Goal: Navigation & Orientation: Go to known website

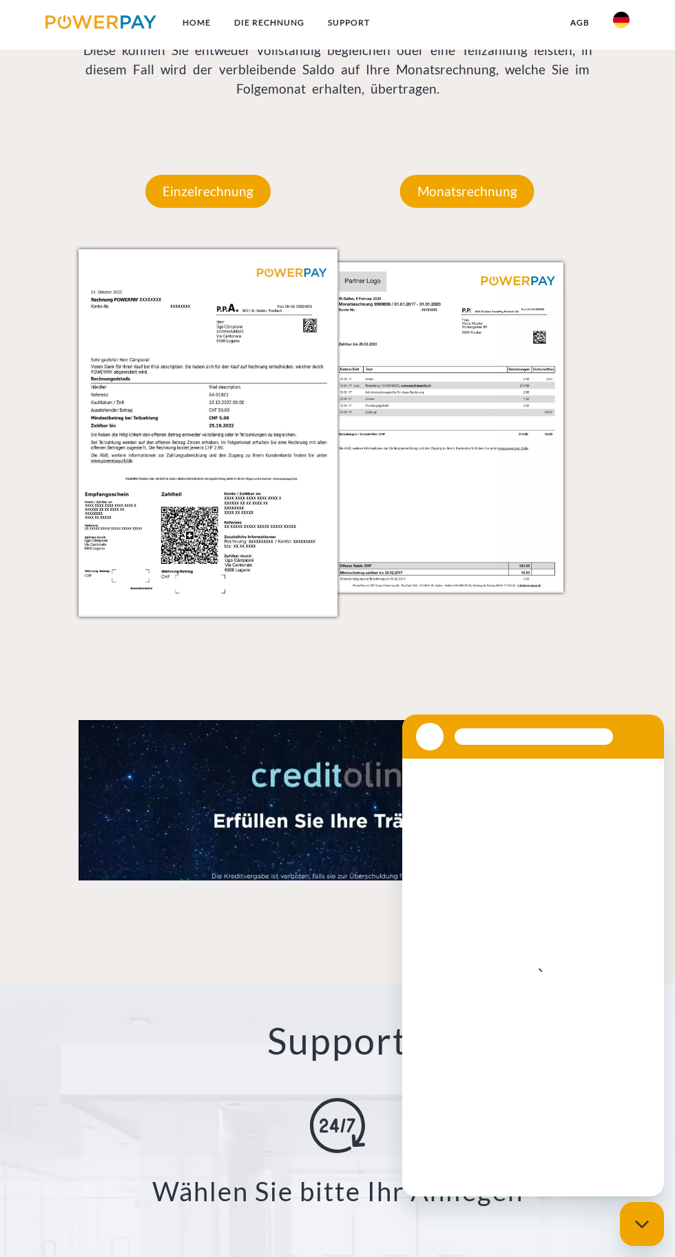
scroll to position [1212, 0]
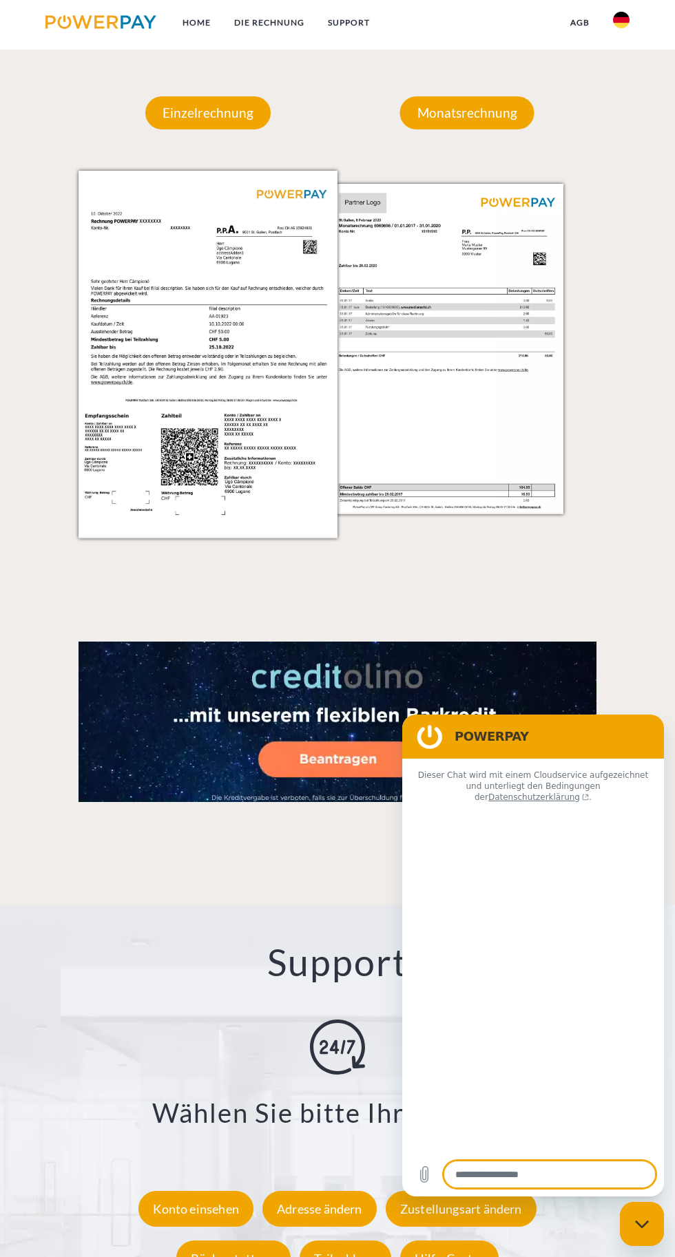
type textarea "*"
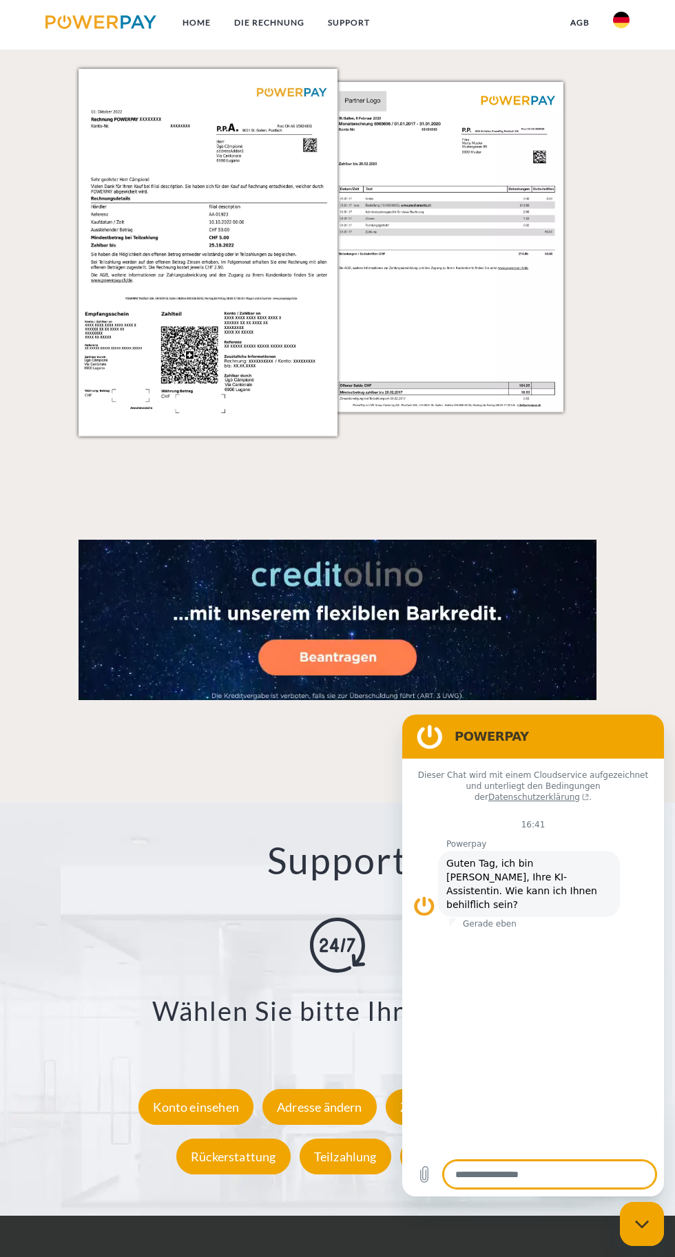
scroll to position [1361, 0]
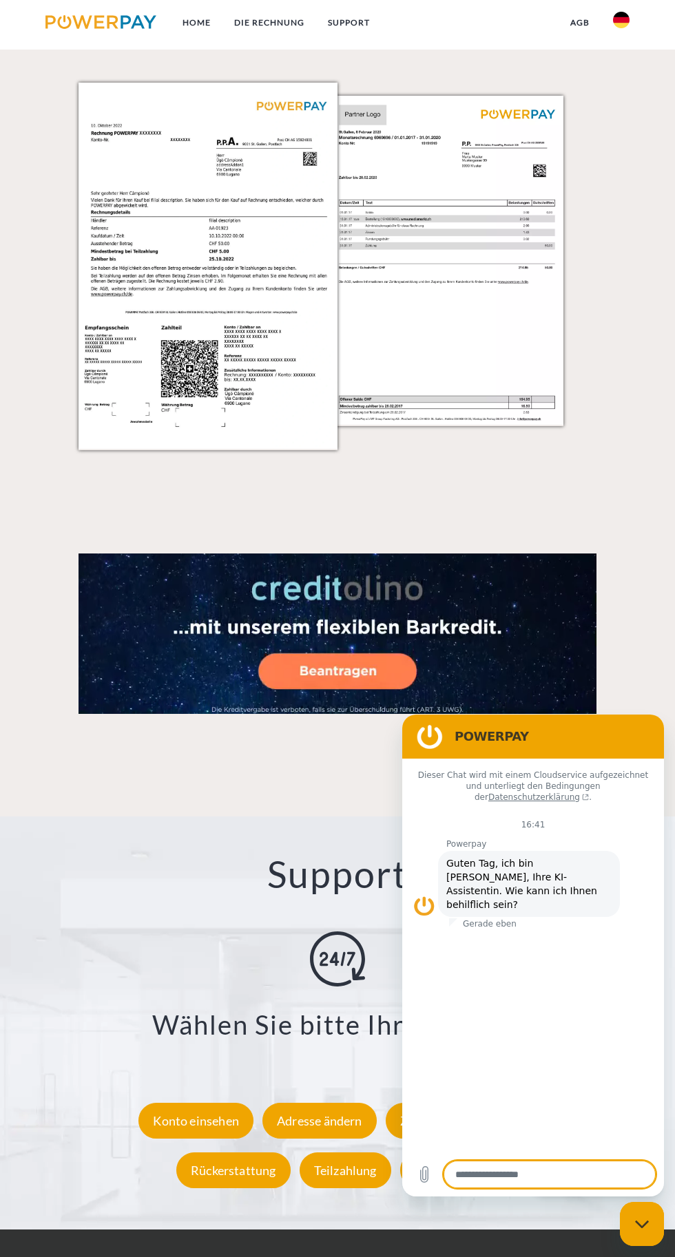
click at [485, 41] on p "Monatsrechnung" at bounding box center [467, 24] width 134 height 33
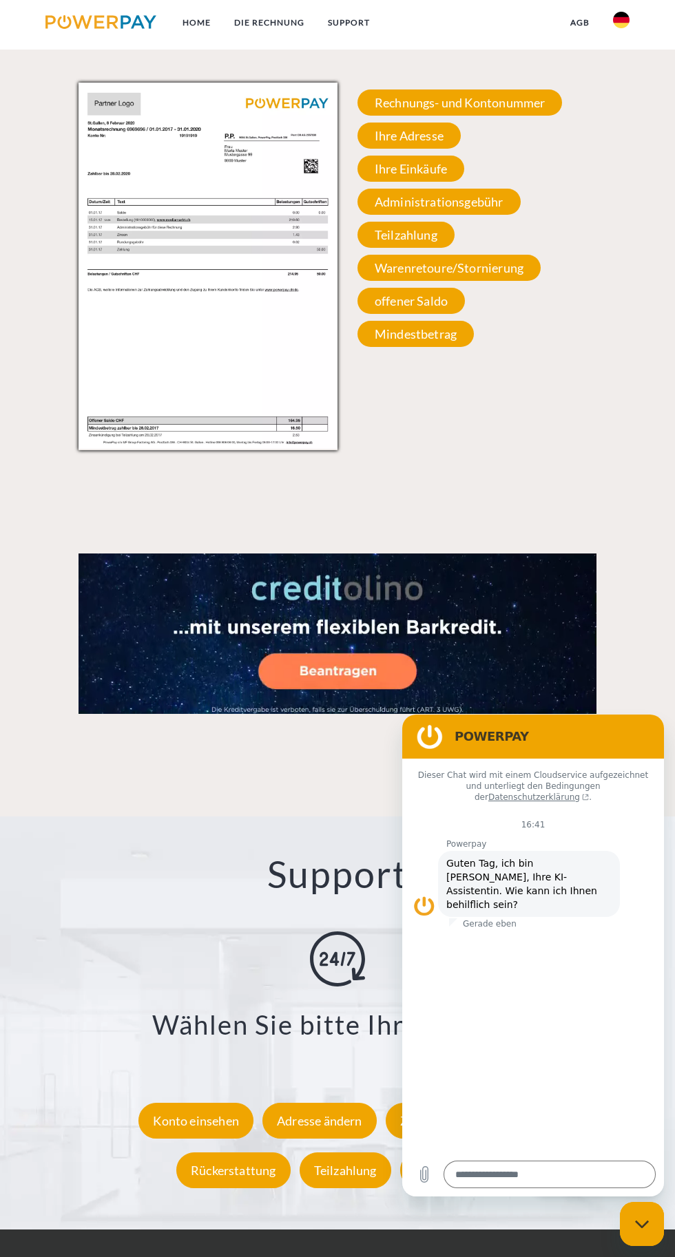
click at [620, 32] on link at bounding box center [621, 24] width 40 height 28
click at [628, 99] on img at bounding box center [621, 100] width 17 height 17
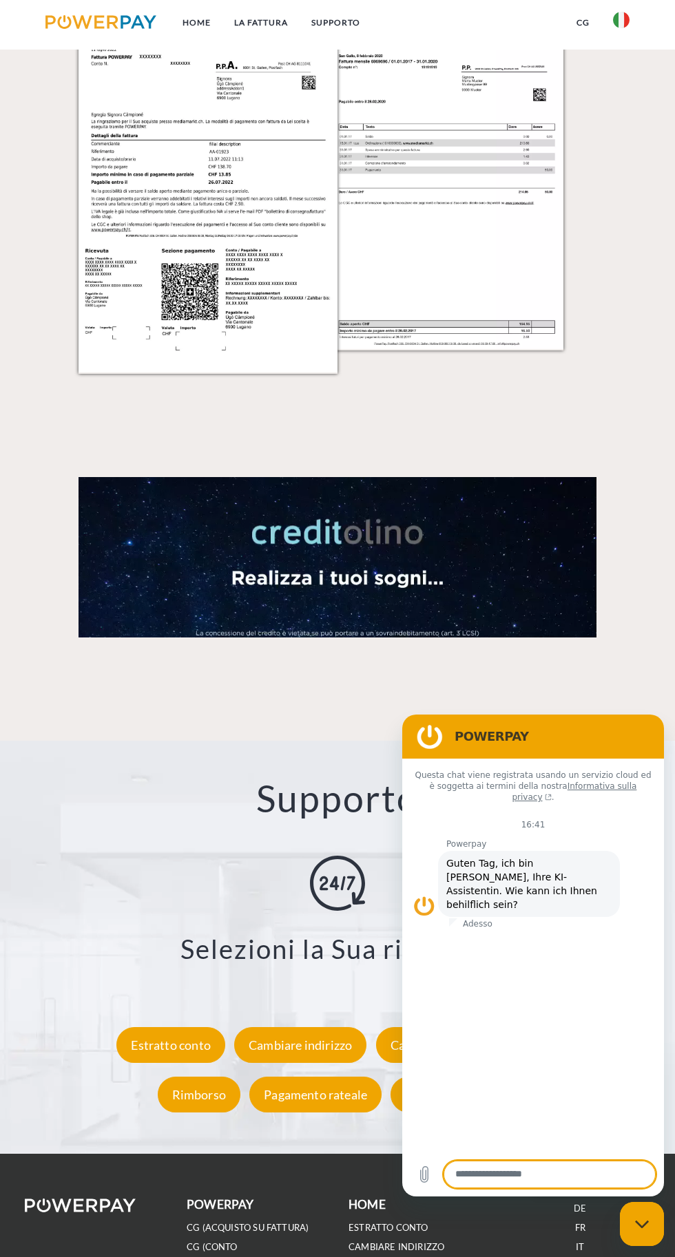
scroll to position [1631, 0]
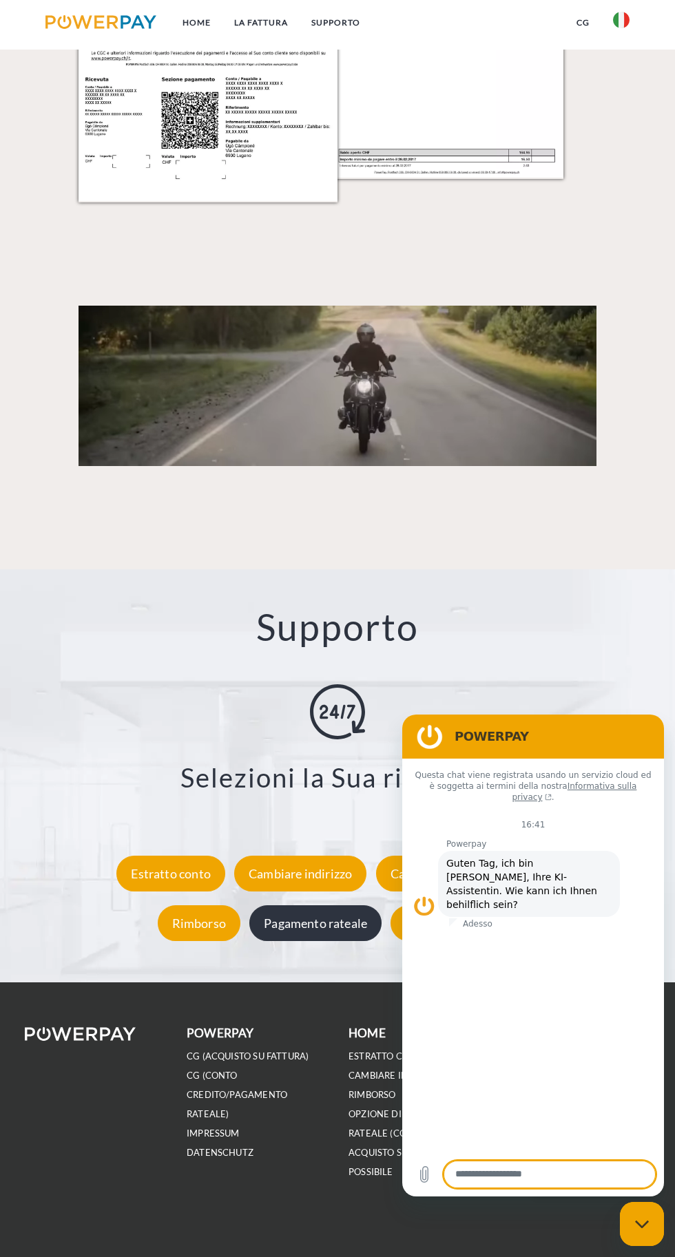
click at [319, 925] on div "Pagamento rateale" at bounding box center [315, 923] width 132 height 36
